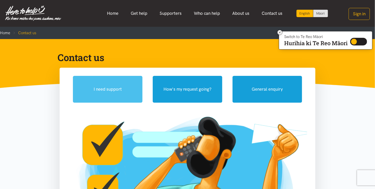
click at [118, 93] on button "I need support" at bounding box center [108, 89] width 70 height 27
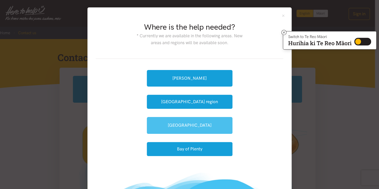
click at [185, 131] on link "[GEOGRAPHIC_DATA]" at bounding box center [190, 125] width 86 height 17
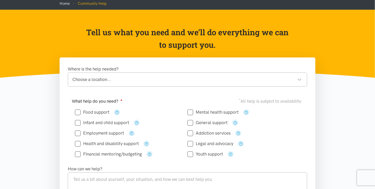
scroll to position [30, 0]
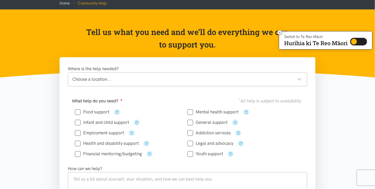
click at [78, 110] on input "Food support" at bounding box center [92, 112] width 35 height 4
checkbox input "true"
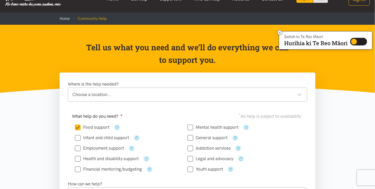
scroll to position [0, 0]
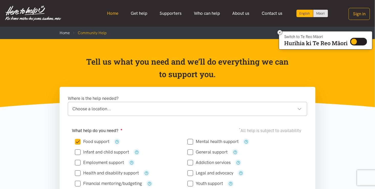
click at [115, 16] on link "Home" at bounding box center [113, 13] width 24 height 11
